Goal: Task Accomplishment & Management: Use online tool/utility

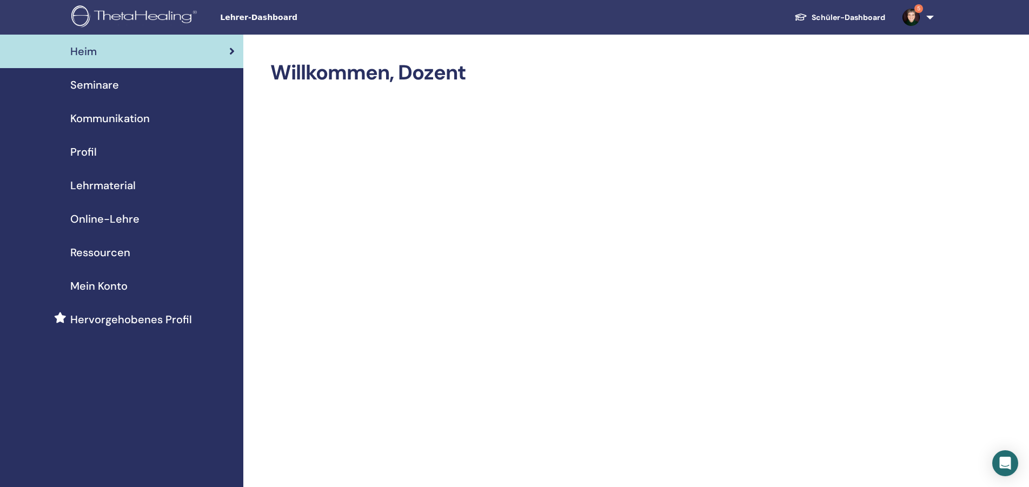
click at [104, 89] on span "Seminare" at bounding box center [94, 85] width 49 height 16
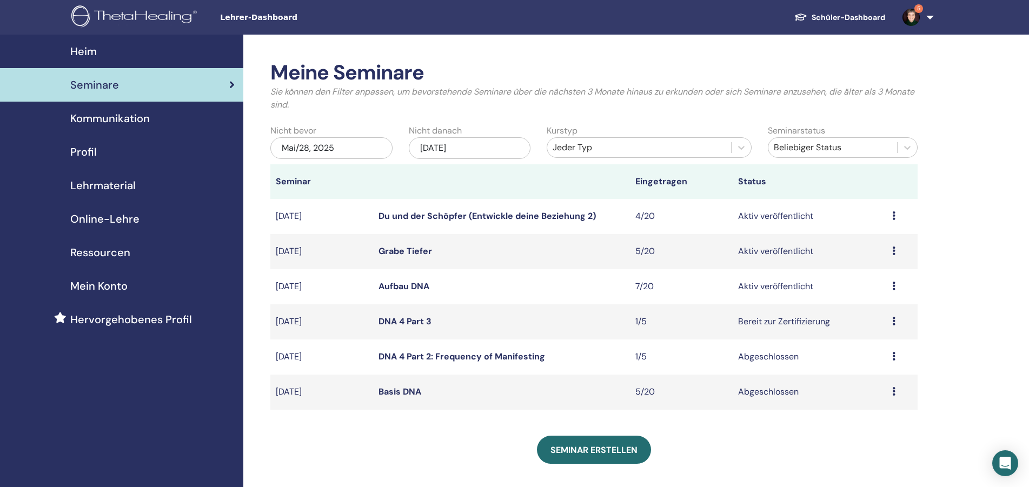
click at [894, 291] on div "Vorschau Bearbeiten Teilnehmer Absagen" at bounding box center [903, 286] width 20 height 13
click at [870, 332] on link "Teilnehmer" at bounding box center [865, 332] width 44 height 11
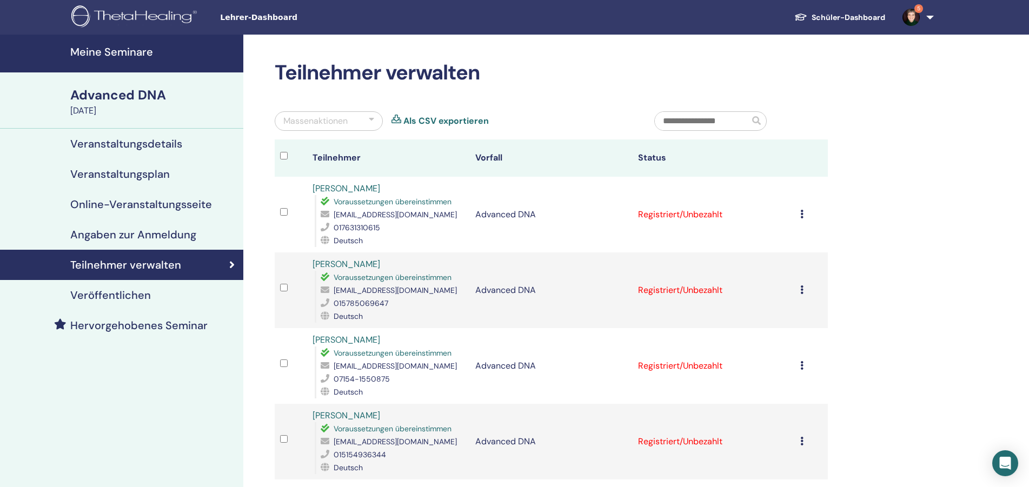
click at [371, 120] on div at bounding box center [371, 121] width 5 height 13
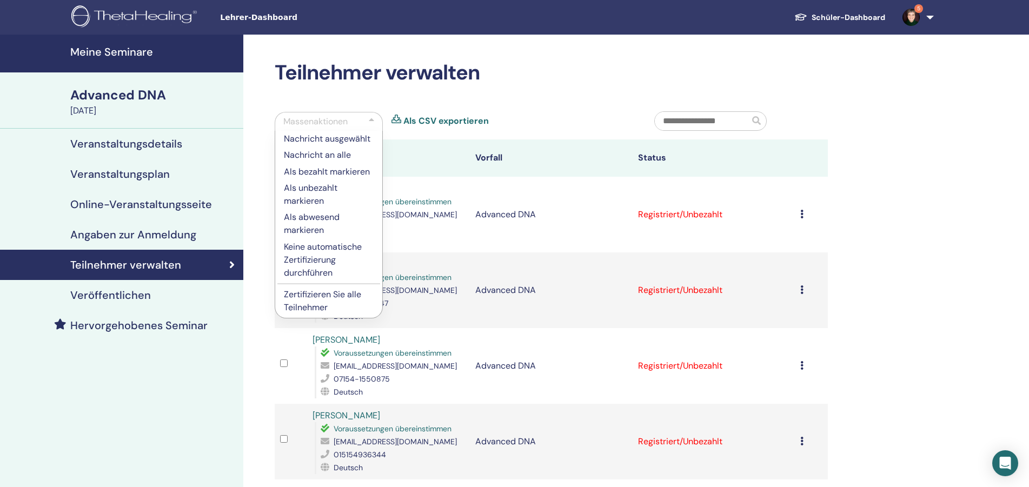
click at [308, 298] on p "Zertifizieren Sie alle Teilnehmer" at bounding box center [329, 301] width 90 height 26
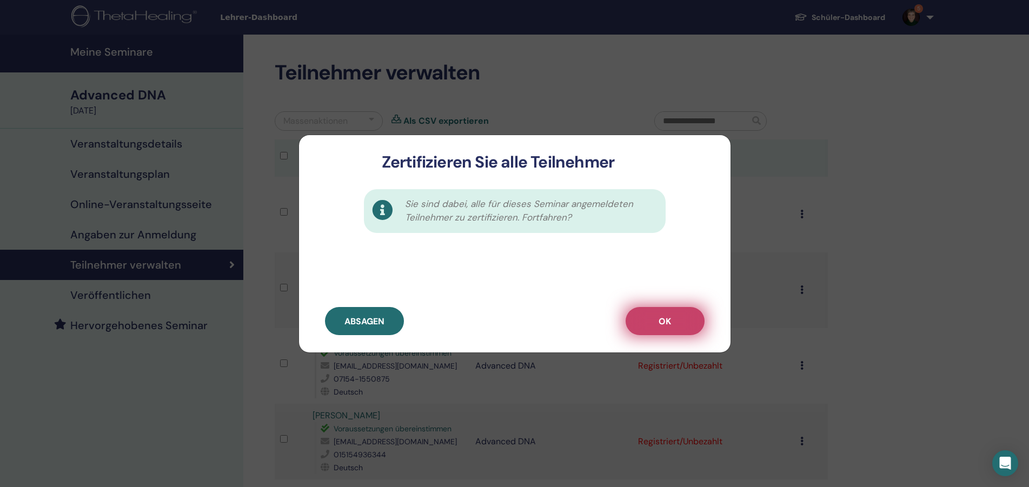
click at [676, 320] on button "OK" at bounding box center [665, 321] width 79 height 28
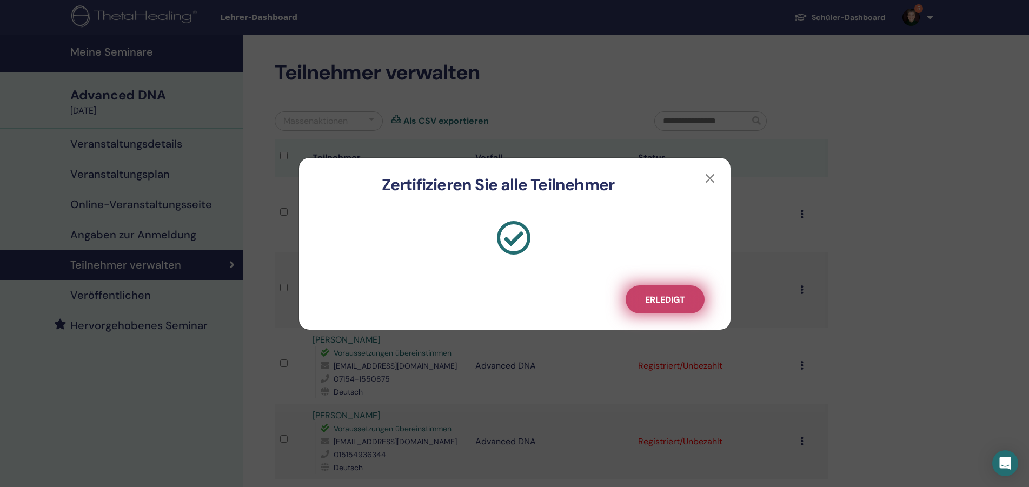
click at [653, 297] on span "Erledigt" at bounding box center [665, 299] width 40 height 11
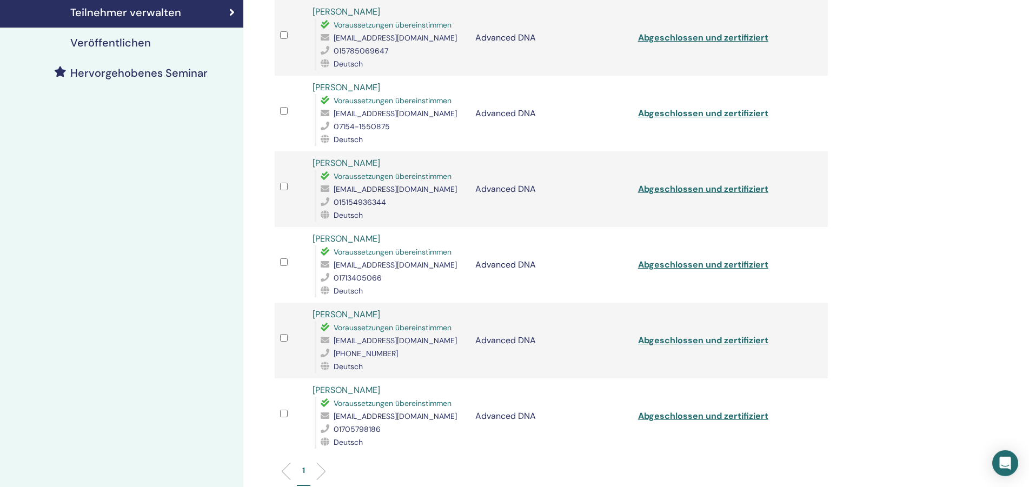
scroll to position [276, 0]
